Goal: Check status: Check status

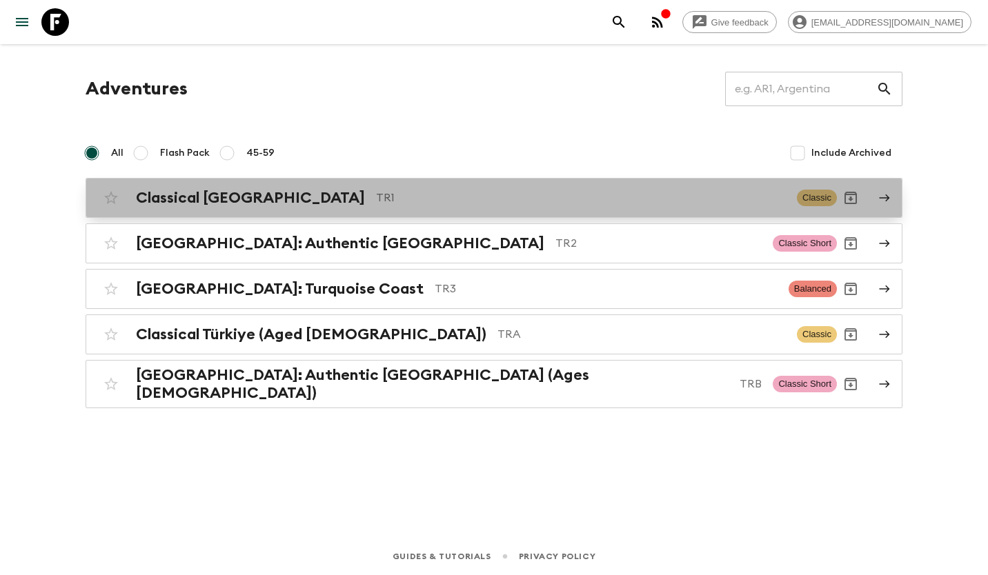
click at [376, 195] on p "TR1" at bounding box center [581, 198] width 410 height 17
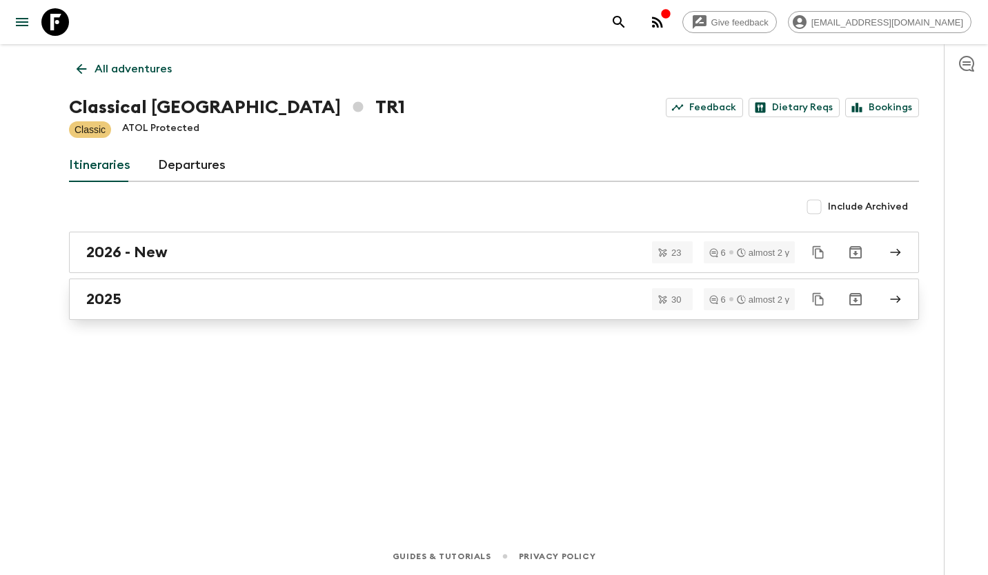
click at [181, 302] on div "2025" at bounding box center [480, 299] width 789 height 18
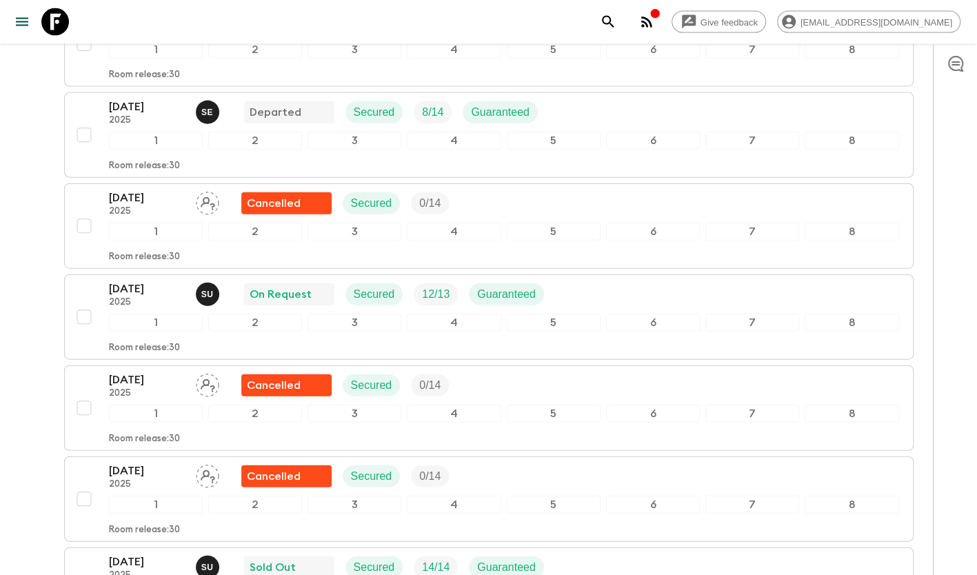
scroll to position [1655, 0]
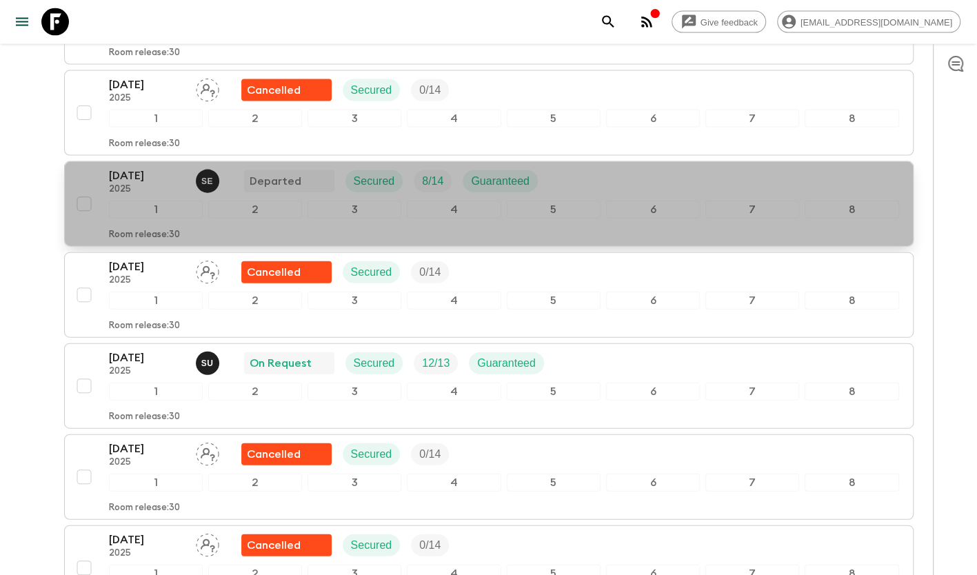
click at [659, 168] on div "[DATE] 2025 S E Departed Secured 8 / 14 Guaranteed" at bounding box center [504, 182] width 790 height 28
